Goal: Information Seeking & Learning: Learn about a topic

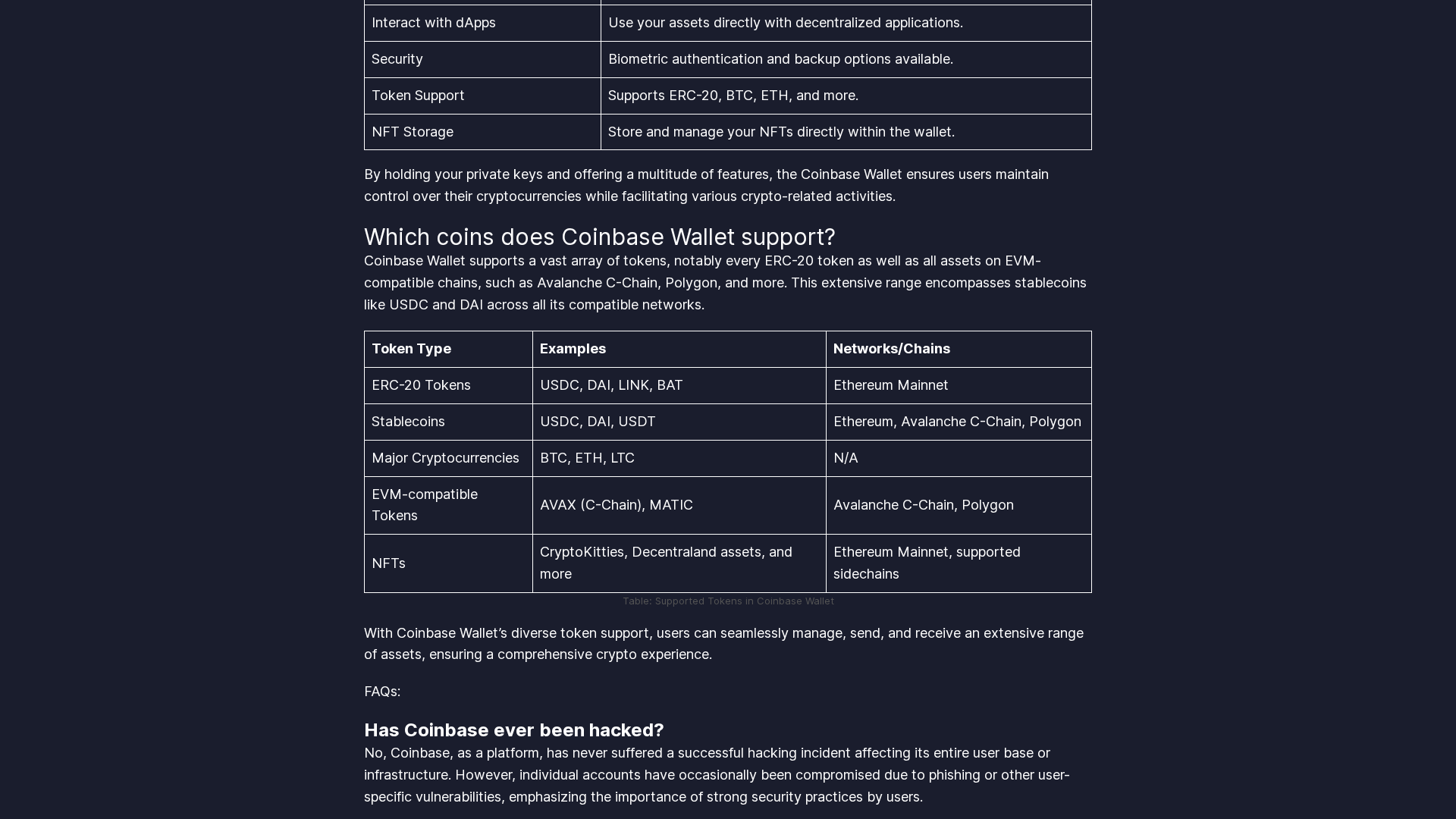
scroll to position [3149, 0]
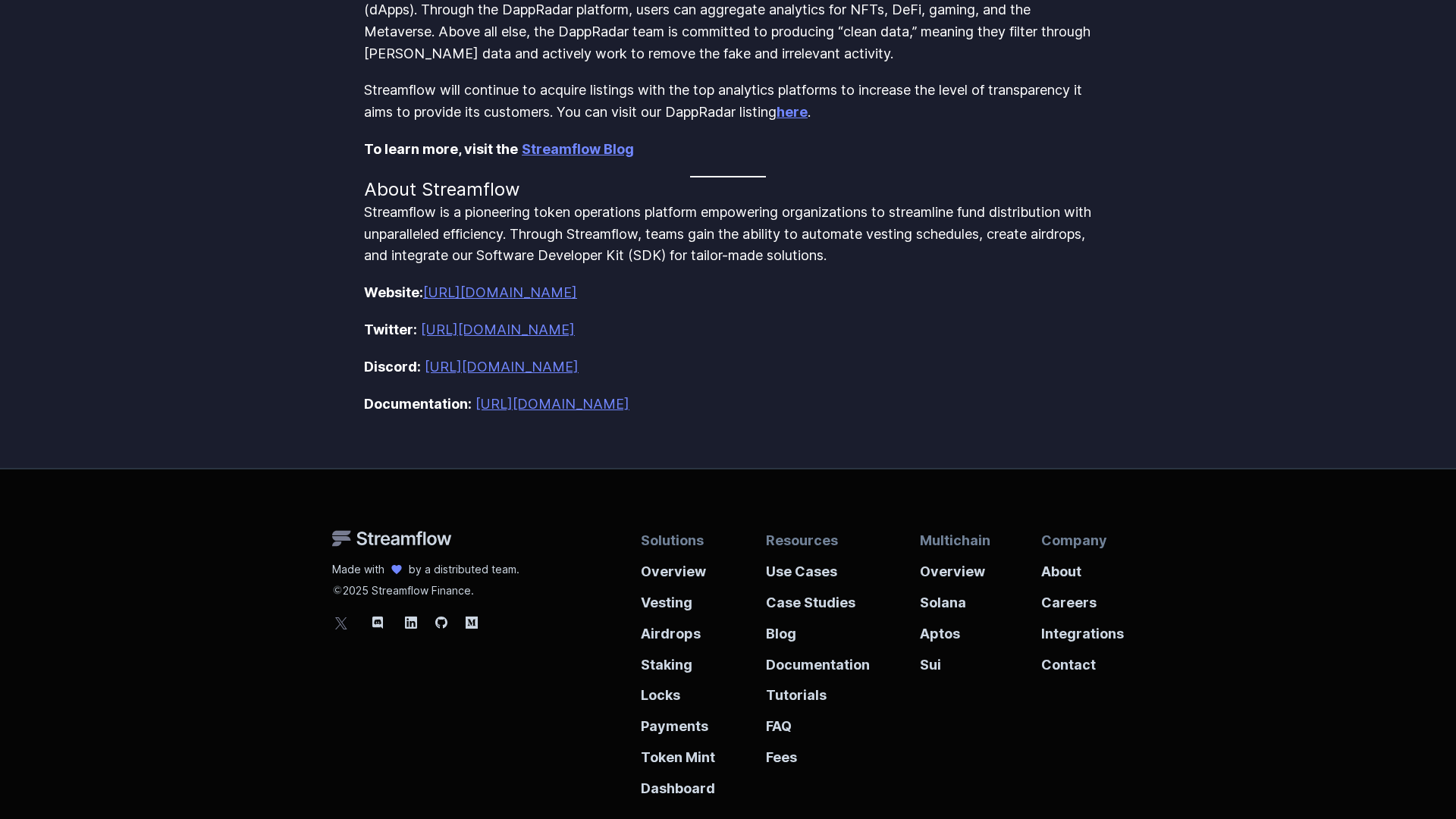
scroll to position [905, 0]
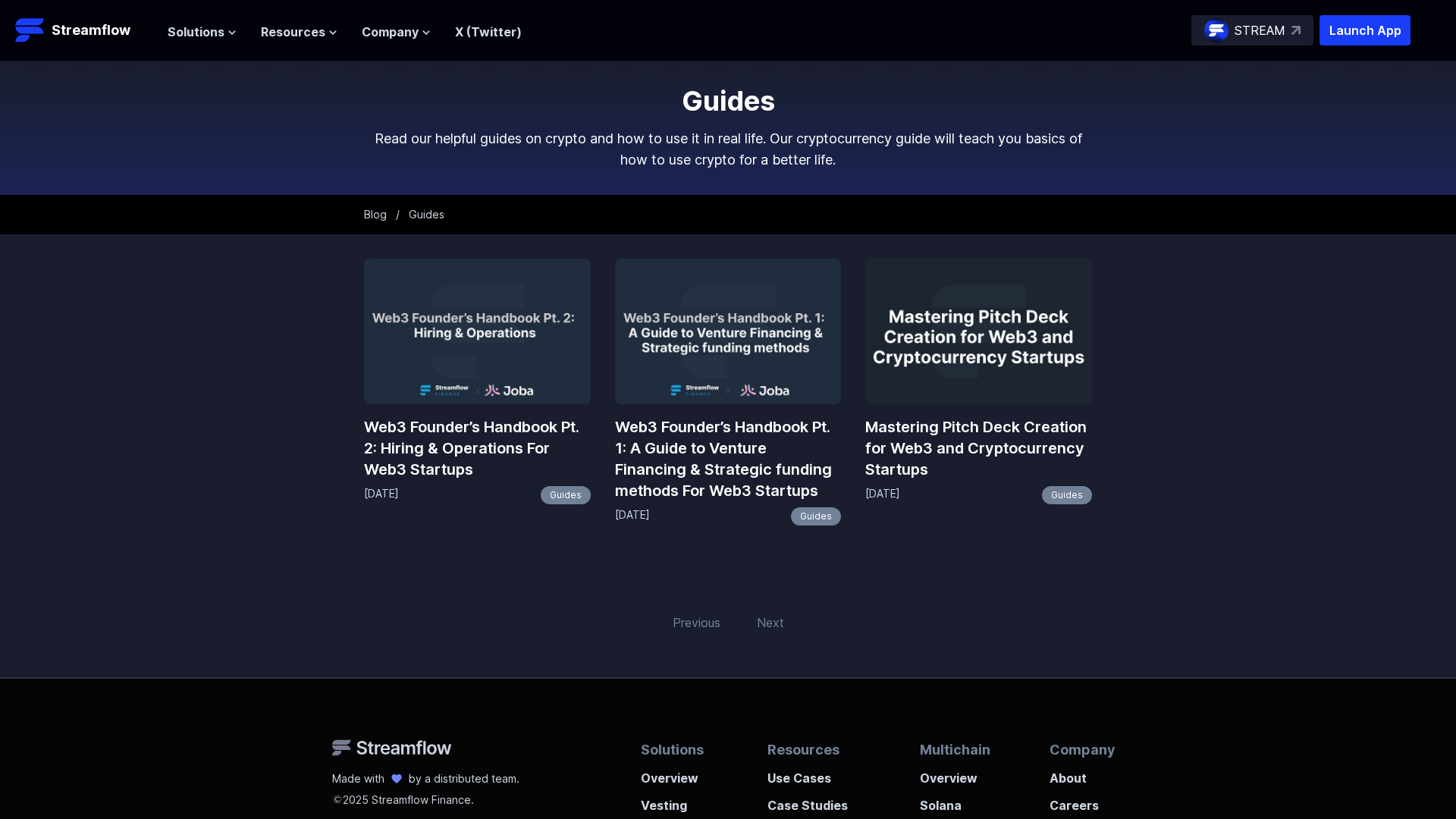
scroll to position [296, 0]
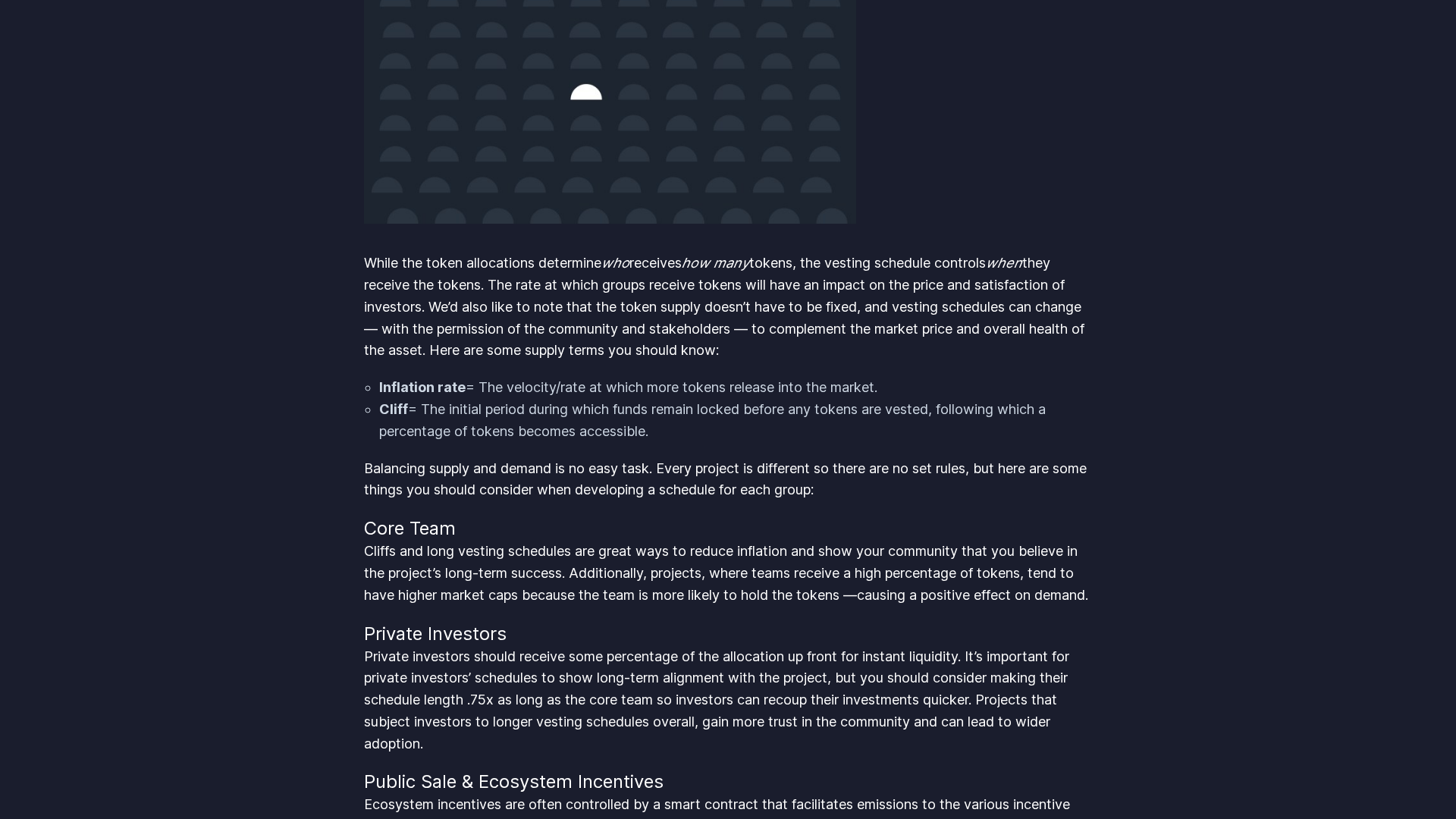
scroll to position [3149, 0]
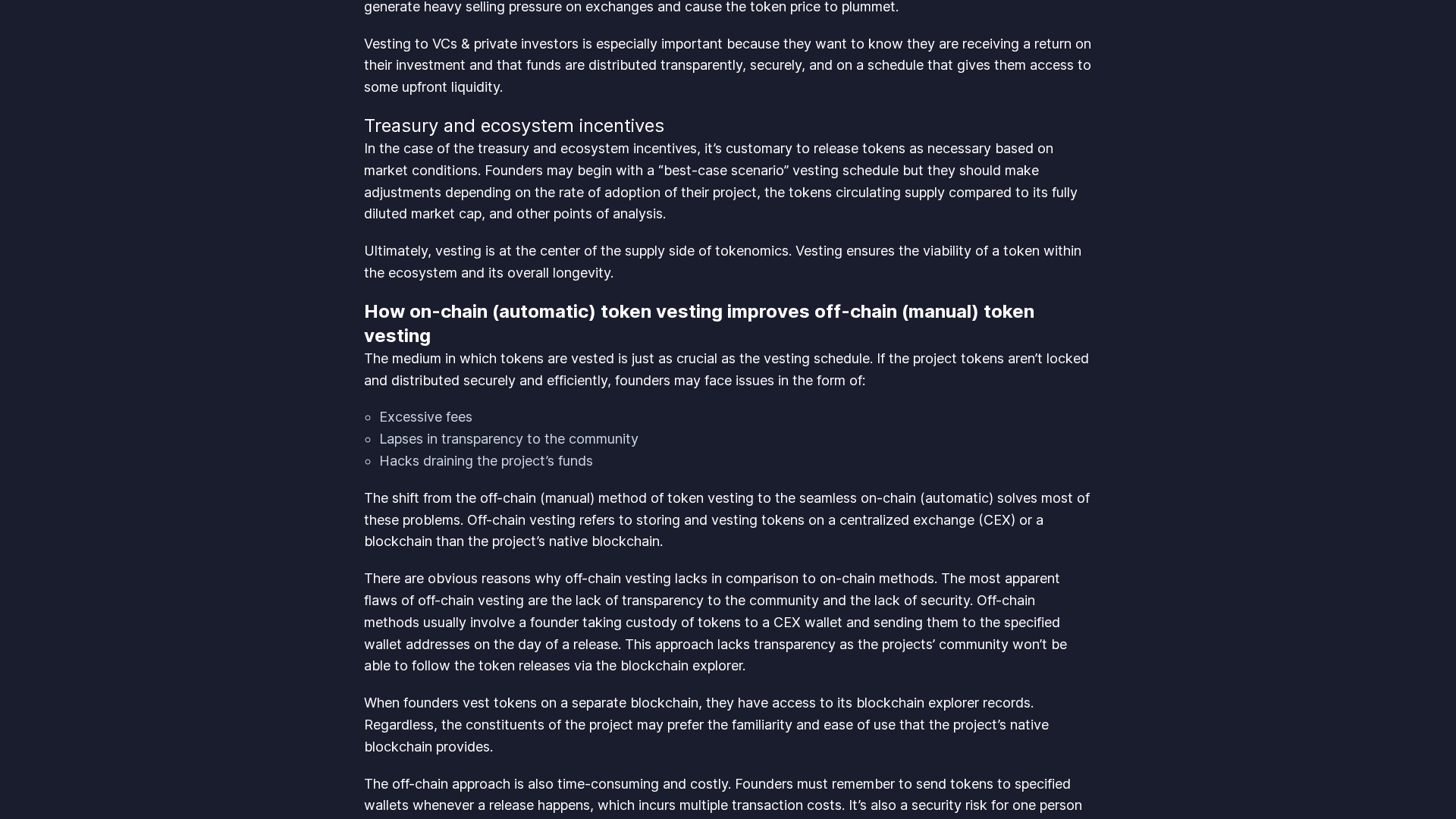
scroll to position [3149, 0]
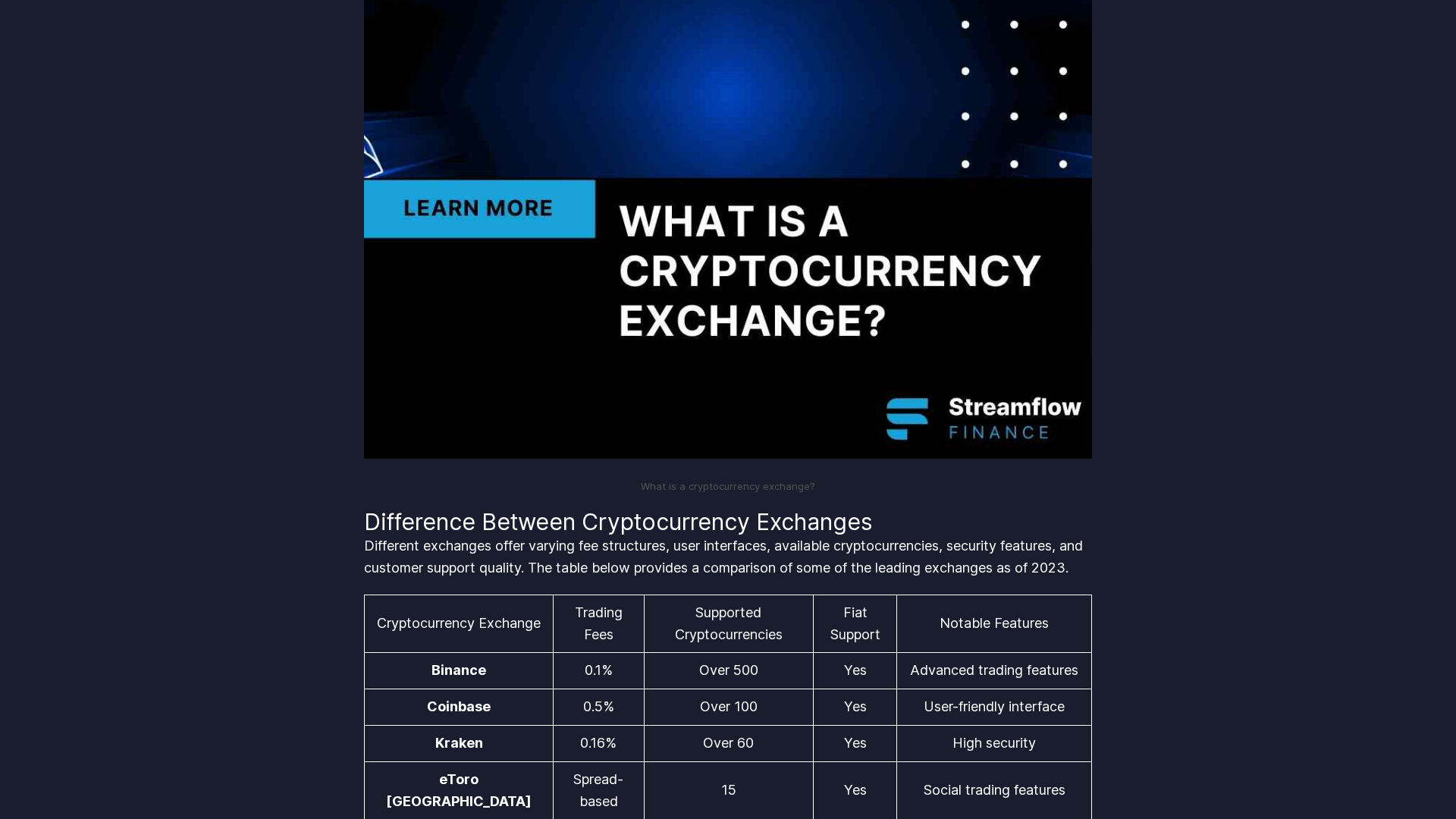
scroll to position [3149, 0]
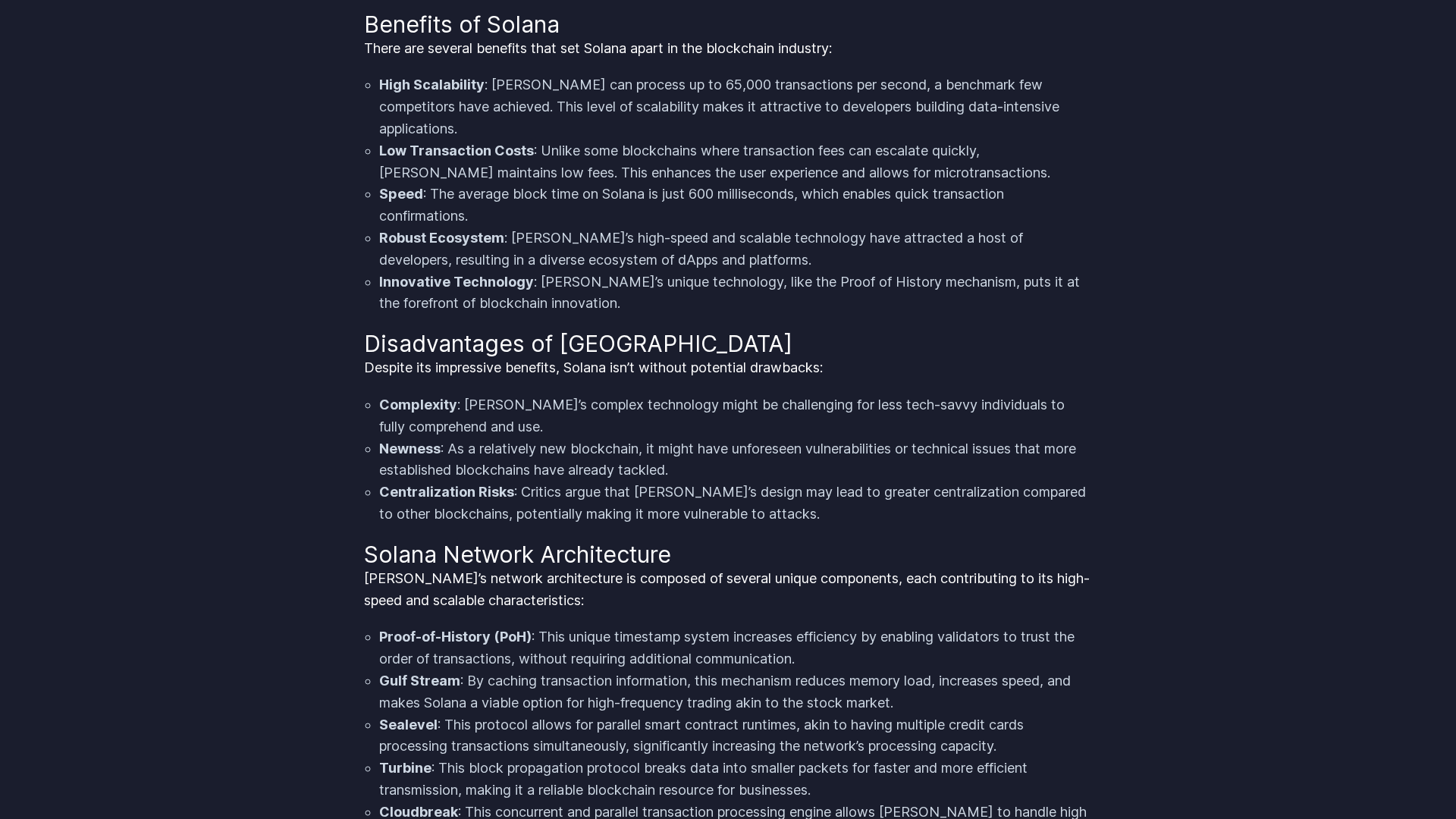
scroll to position [3149, 0]
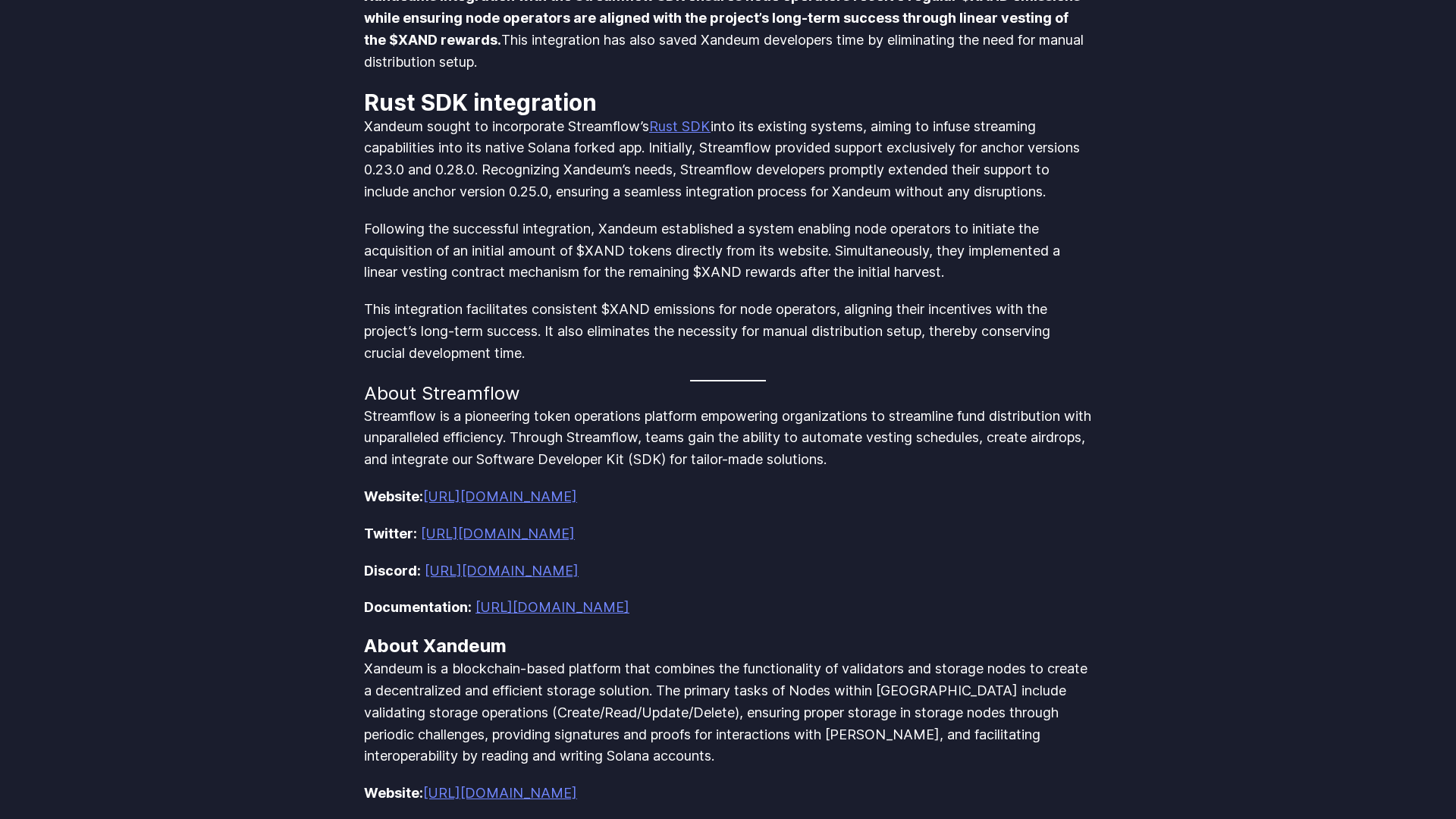
scroll to position [1353, 0]
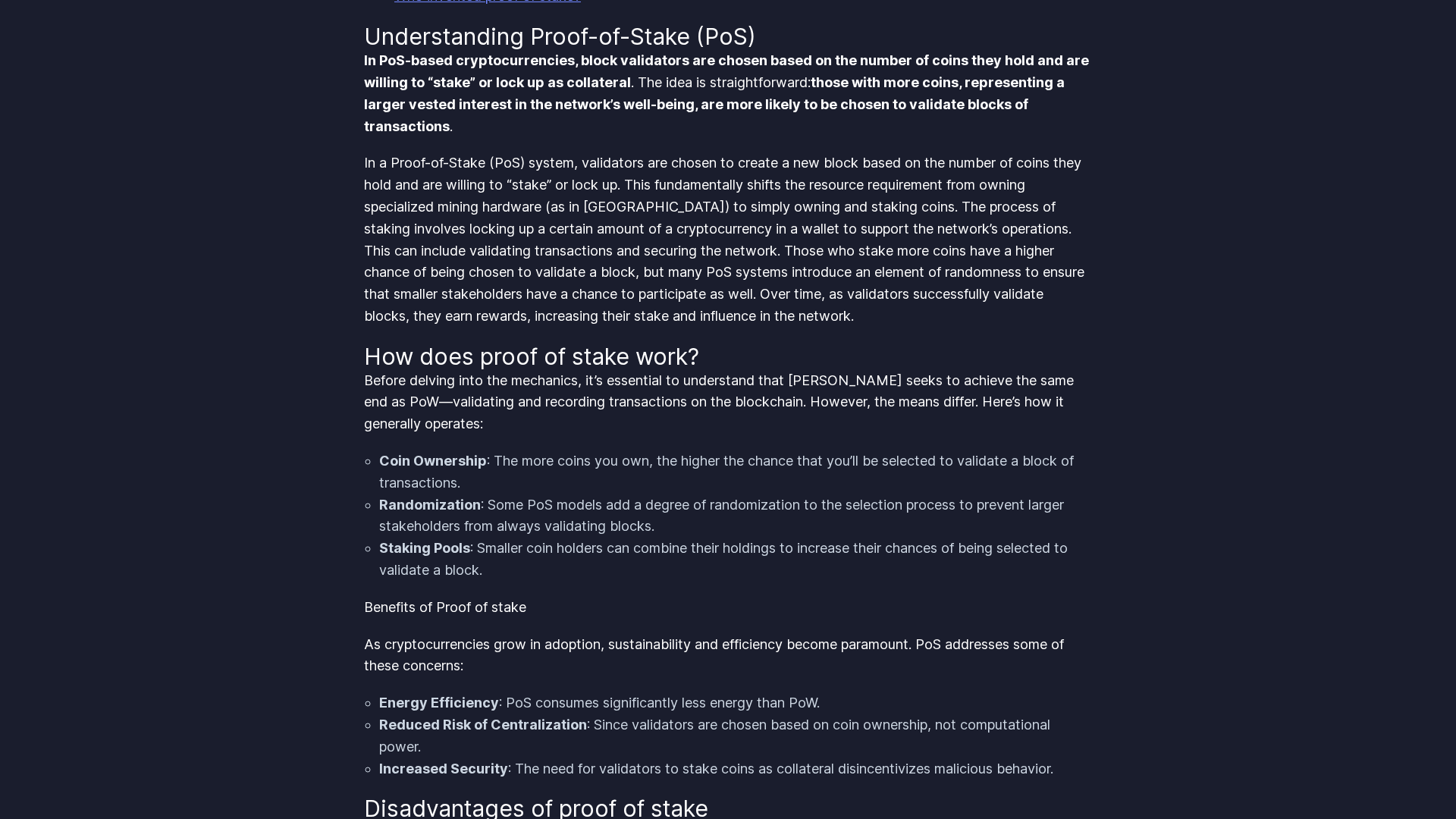
scroll to position [1575, 0]
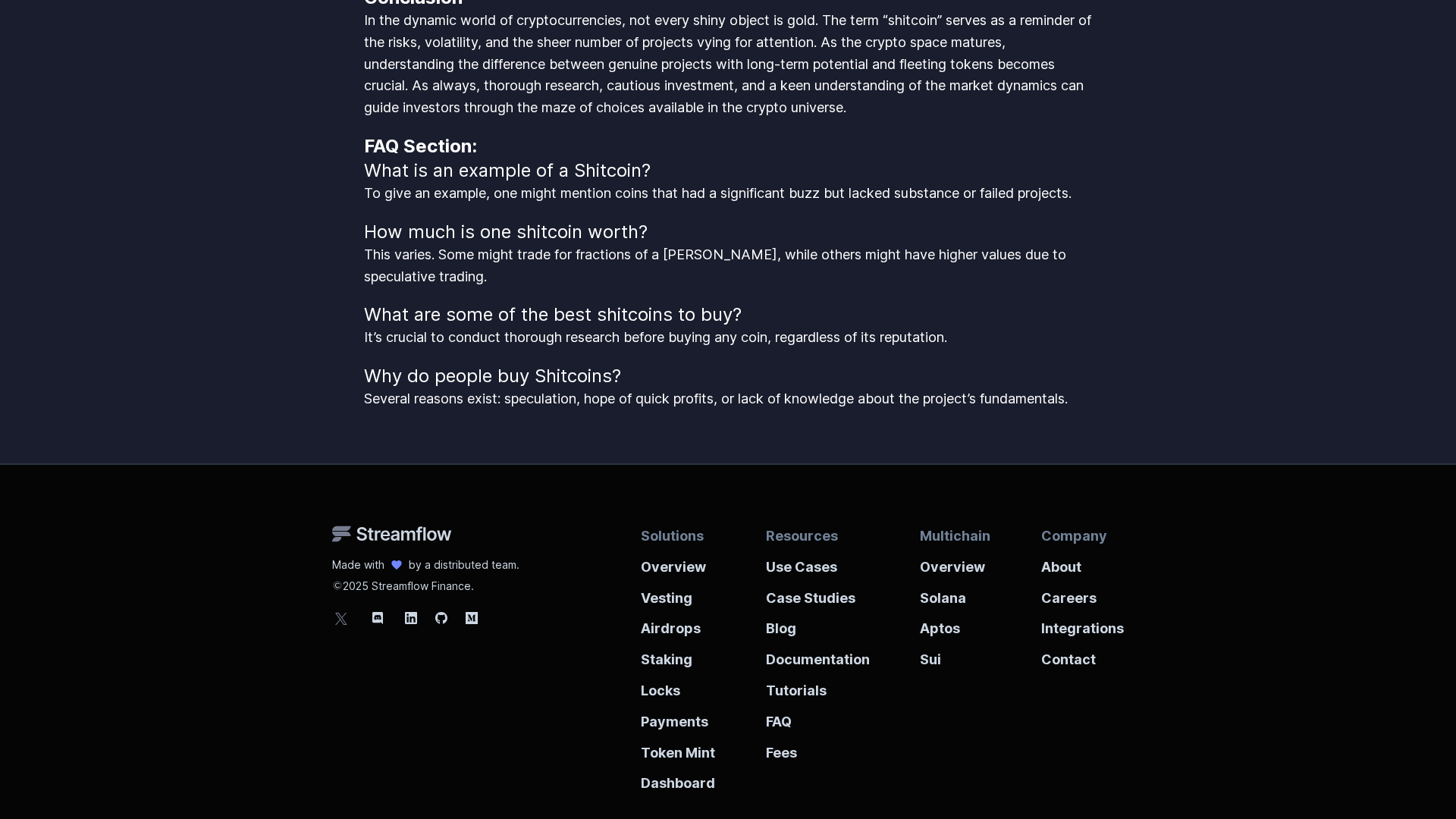
scroll to position [2505, 0]
